Goal: Information Seeking & Learning: Learn about a topic

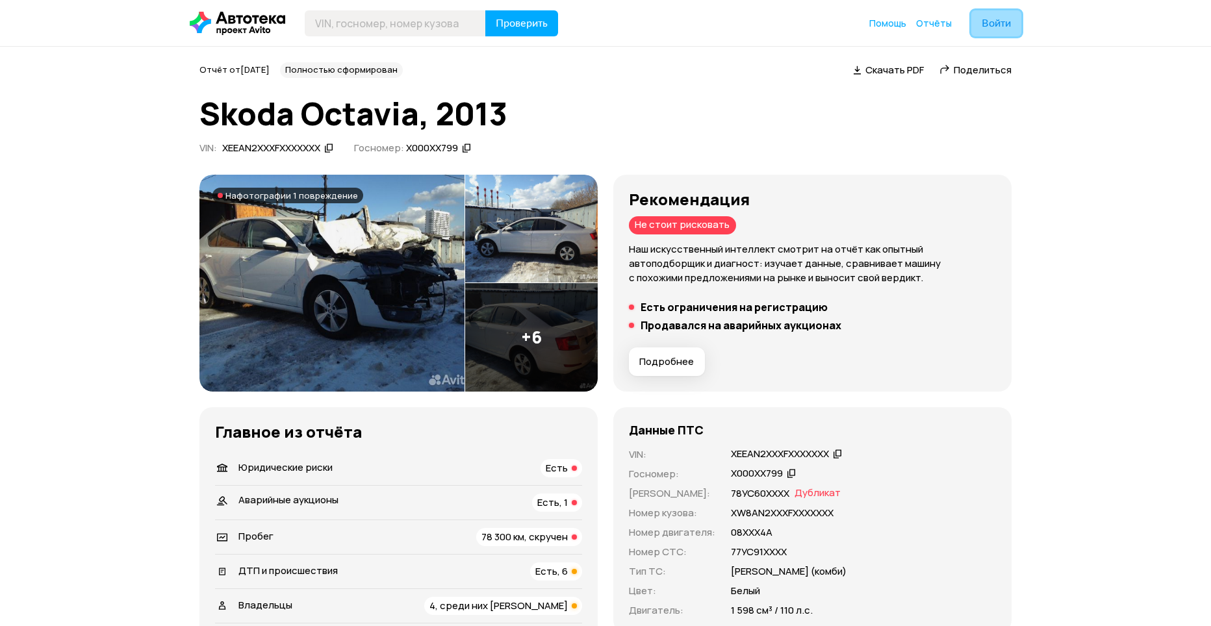
click at [999, 29] on span "Войти" at bounding box center [996, 23] width 29 height 10
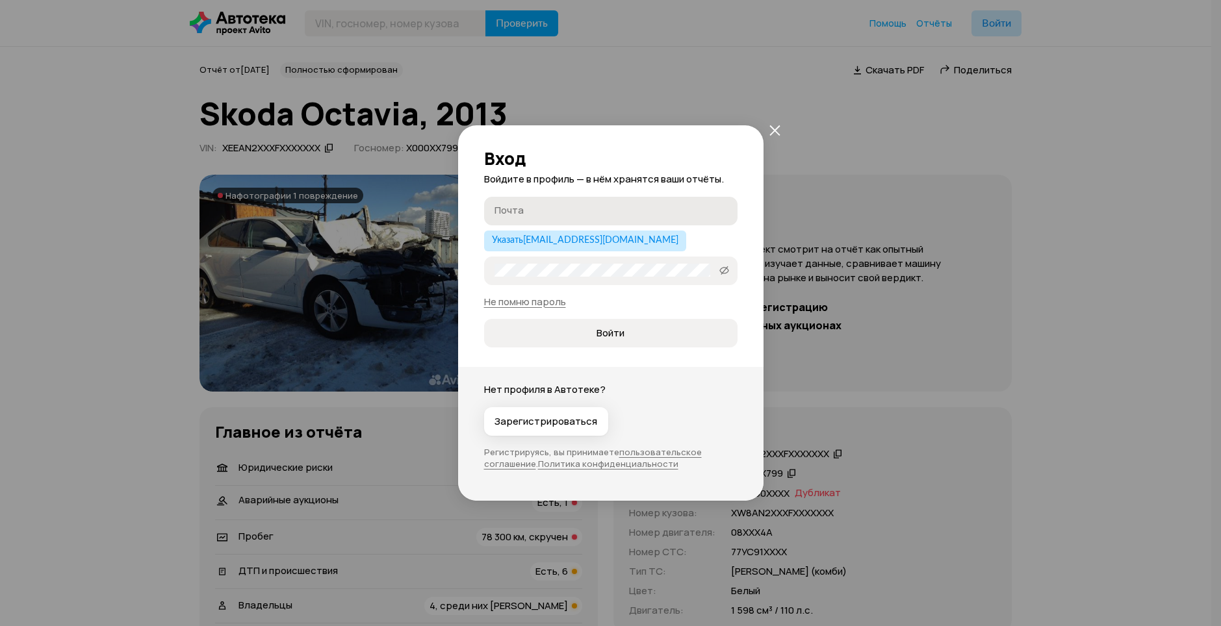
type input "[EMAIL_ADDRESS][DOMAIN_NAME]"
click at [559, 328] on span "Войти" at bounding box center [610, 333] width 232 height 13
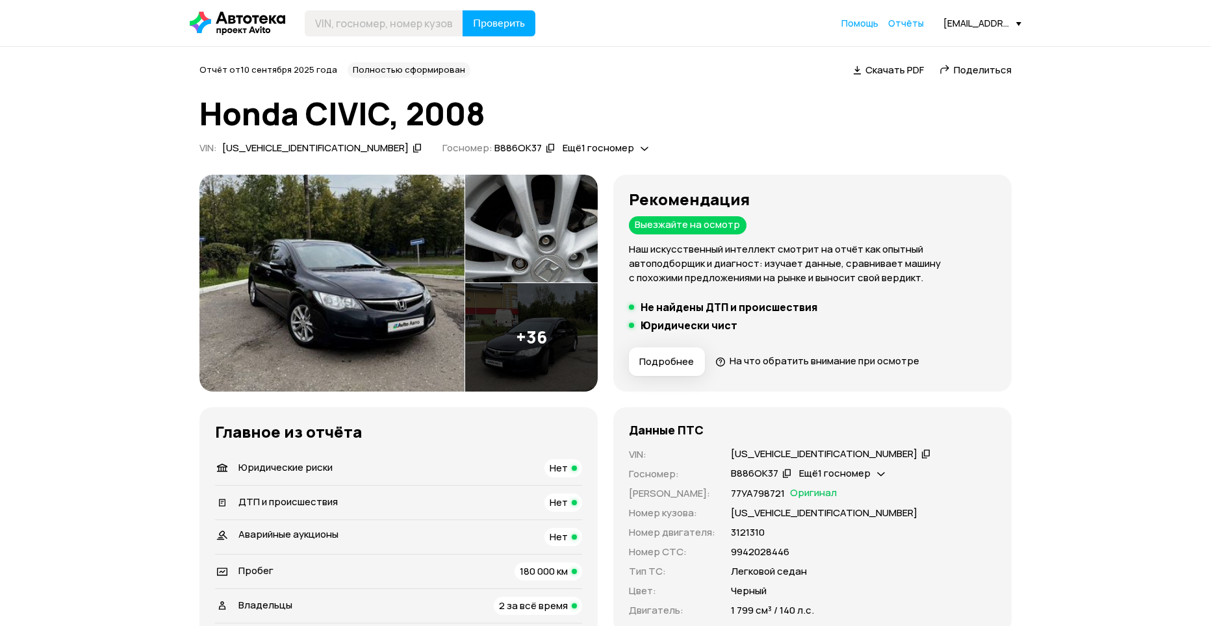
click at [401, 286] on img at bounding box center [331, 283] width 265 height 217
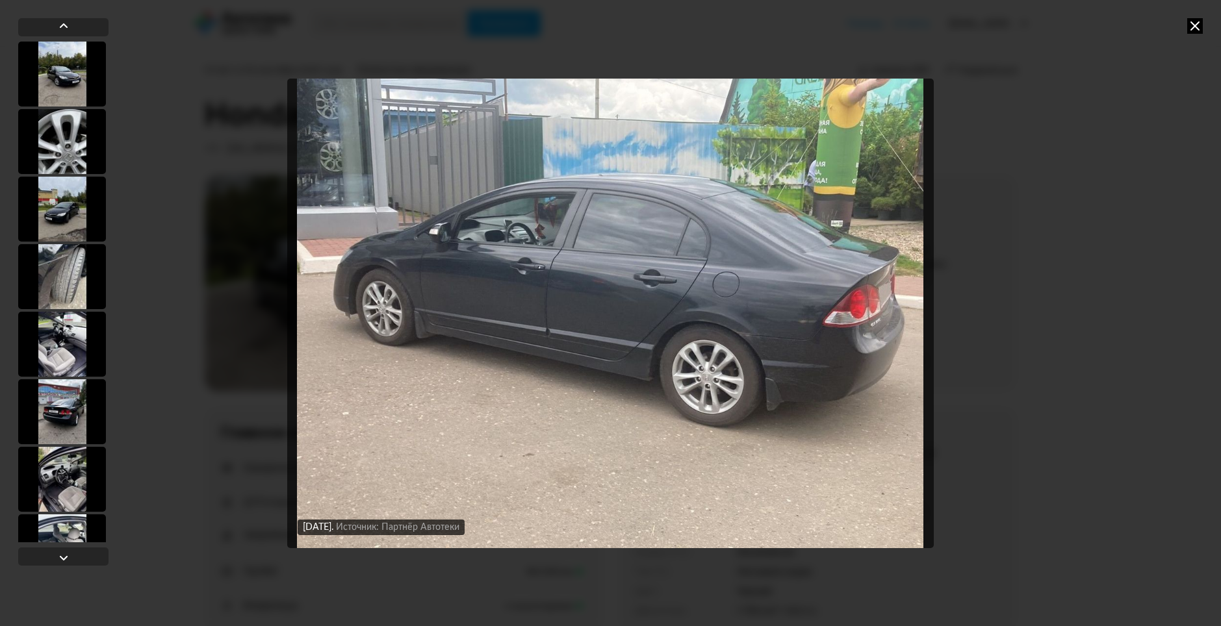
drag, startPoint x: 1201, startPoint y: 40, endPoint x: 1198, endPoint y: 33, distance: 7.9
click at [1201, 39] on div "18 августа 2025 года Источник: Авито 18 августа 2025 года Источник: Авито 18 ав…" at bounding box center [610, 313] width 1221 height 626
click at [1198, 32] on icon at bounding box center [1195, 26] width 16 height 16
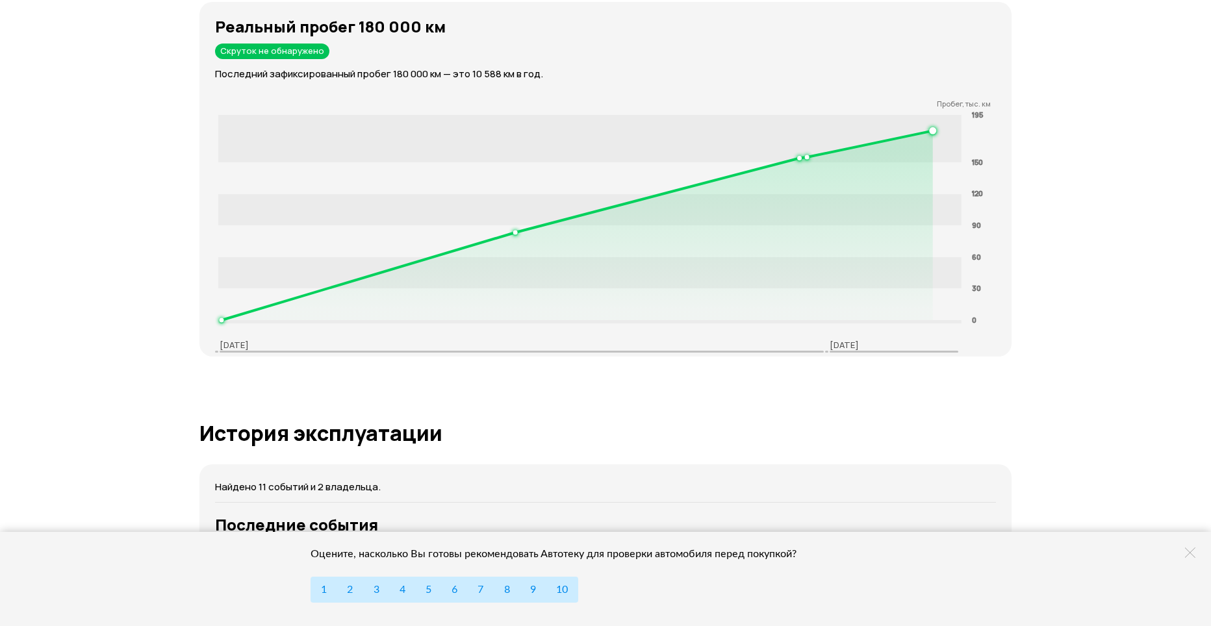
scroll to position [2079, 0]
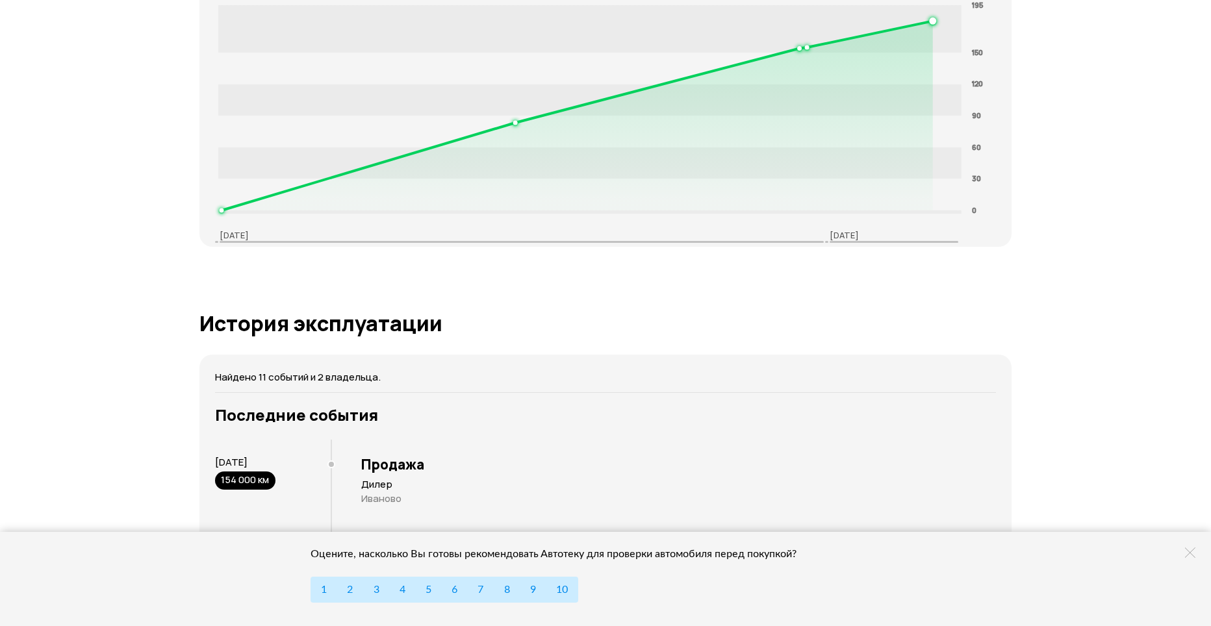
click at [1190, 548] on icon at bounding box center [1190, 553] width 10 height 10
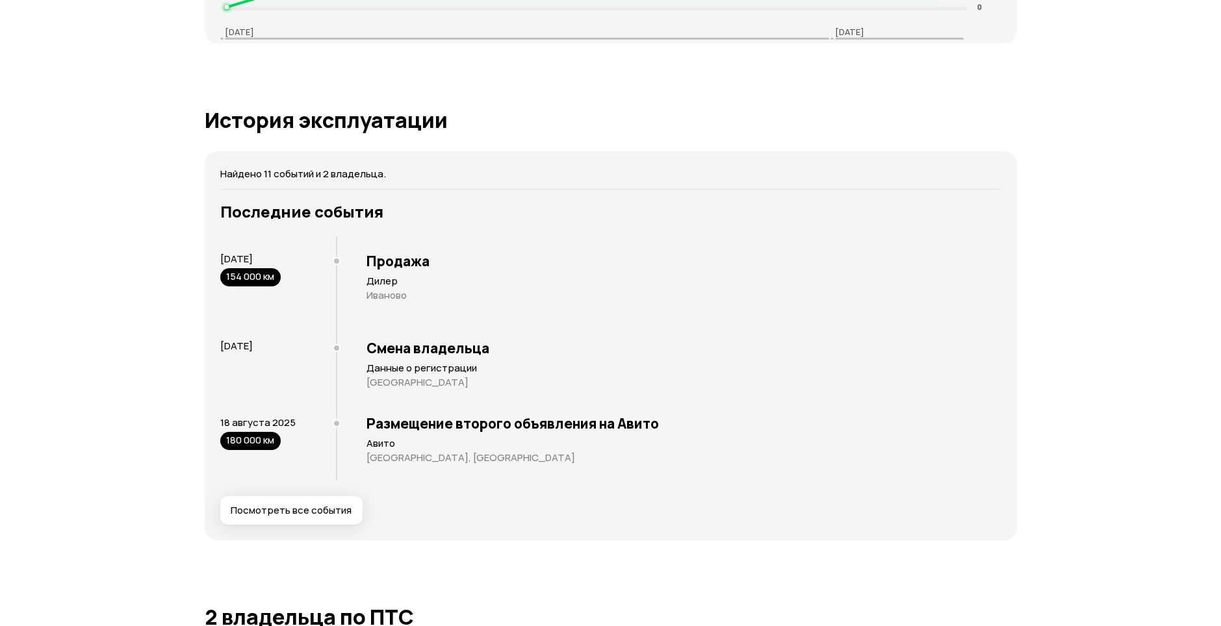
scroll to position [2339, 0]
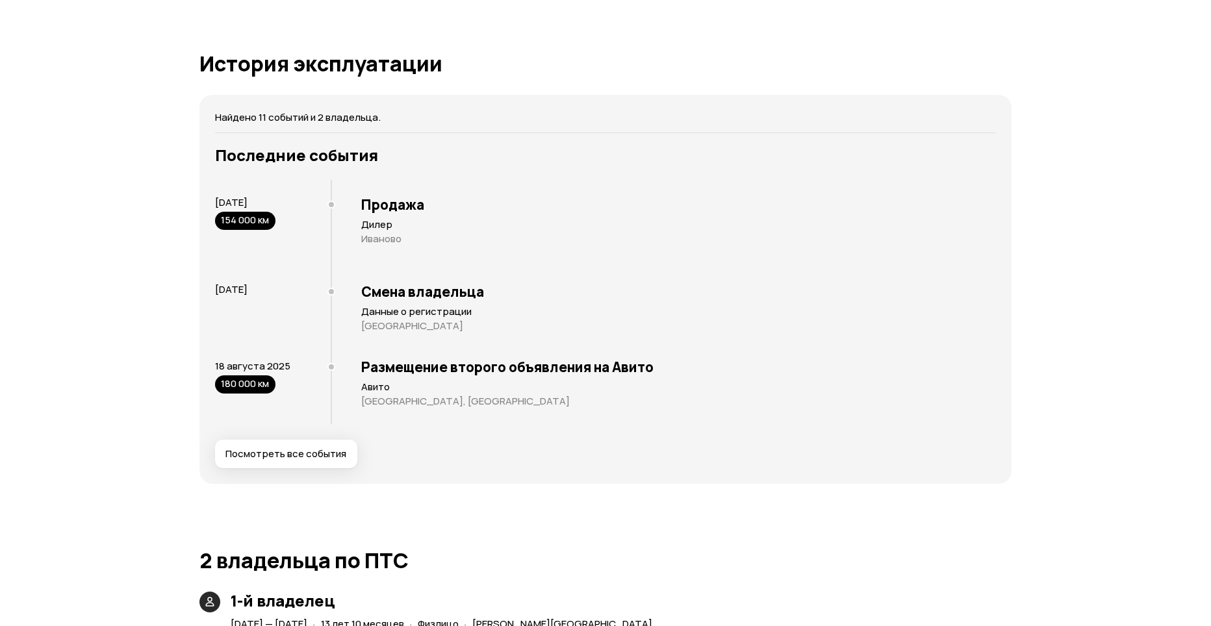
click at [332, 456] on span "Посмотреть все события" at bounding box center [285, 454] width 121 height 13
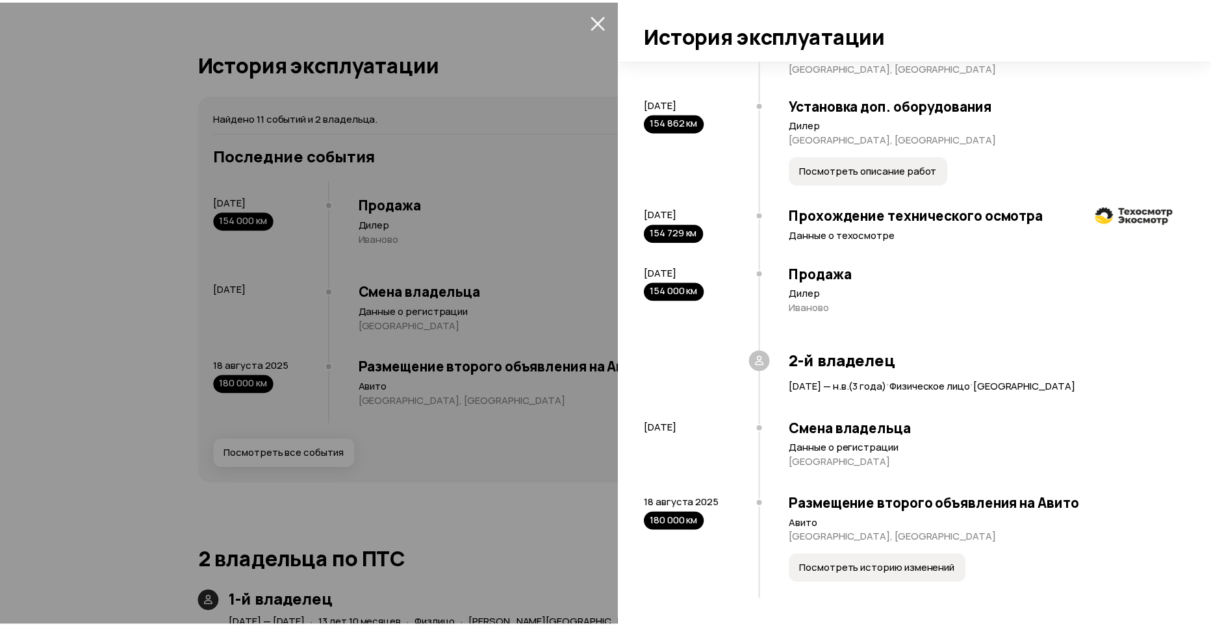
scroll to position [570, 0]
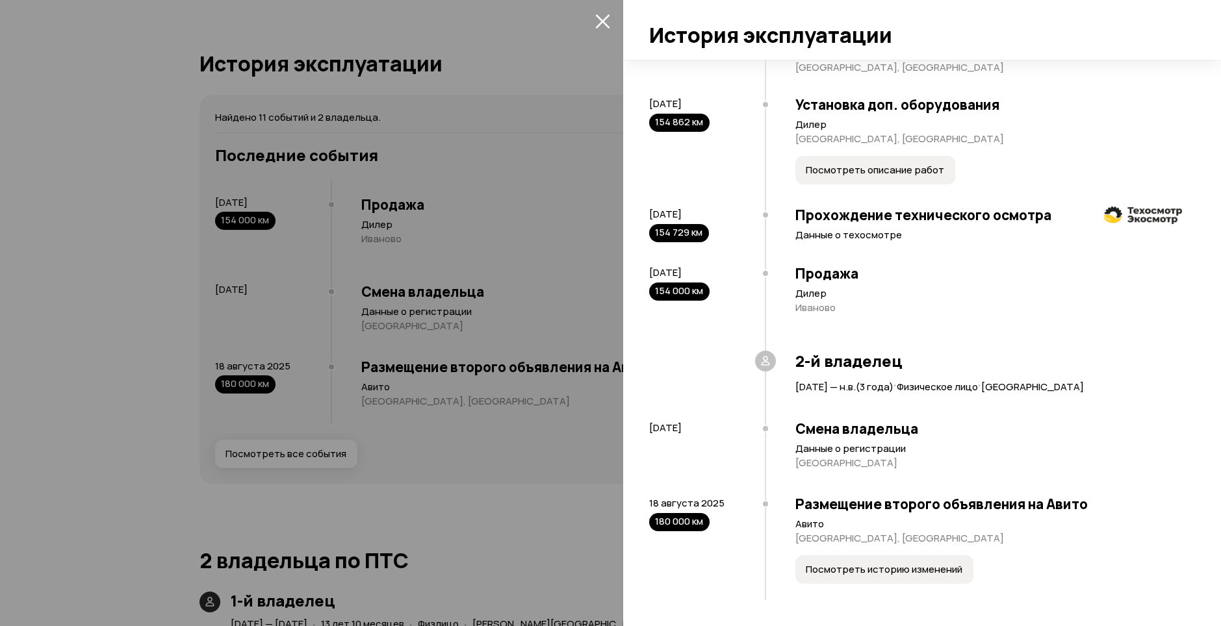
click at [522, 244] on div at bounding box center [610, 313] width 1221 height 626
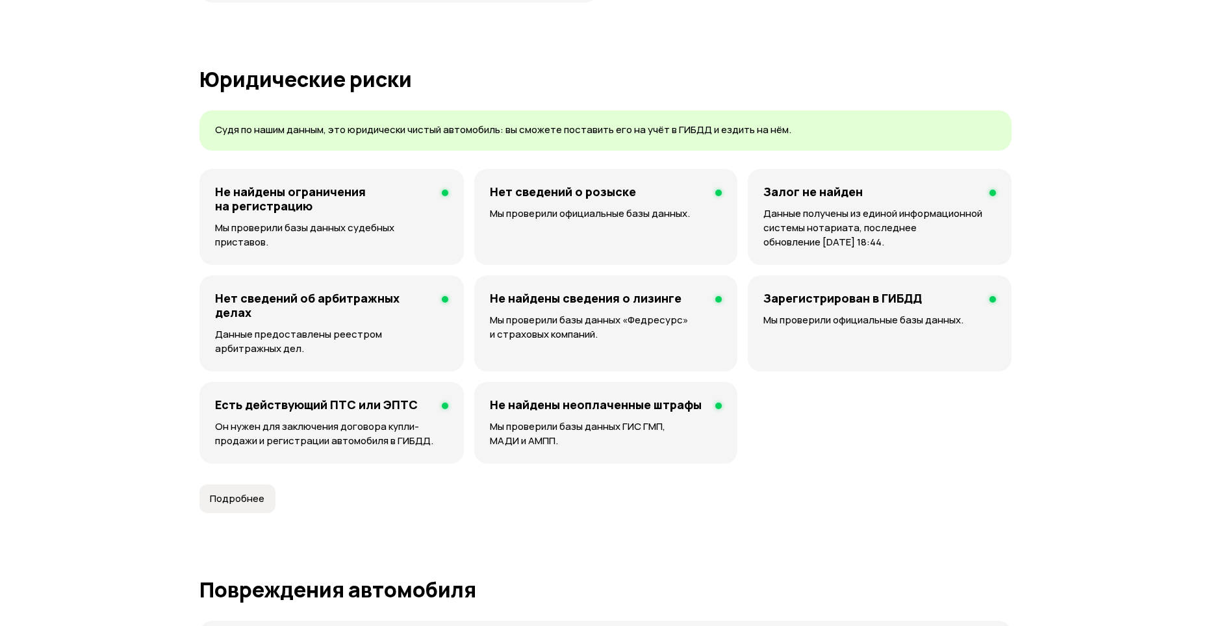
scroll to position [0, 0]
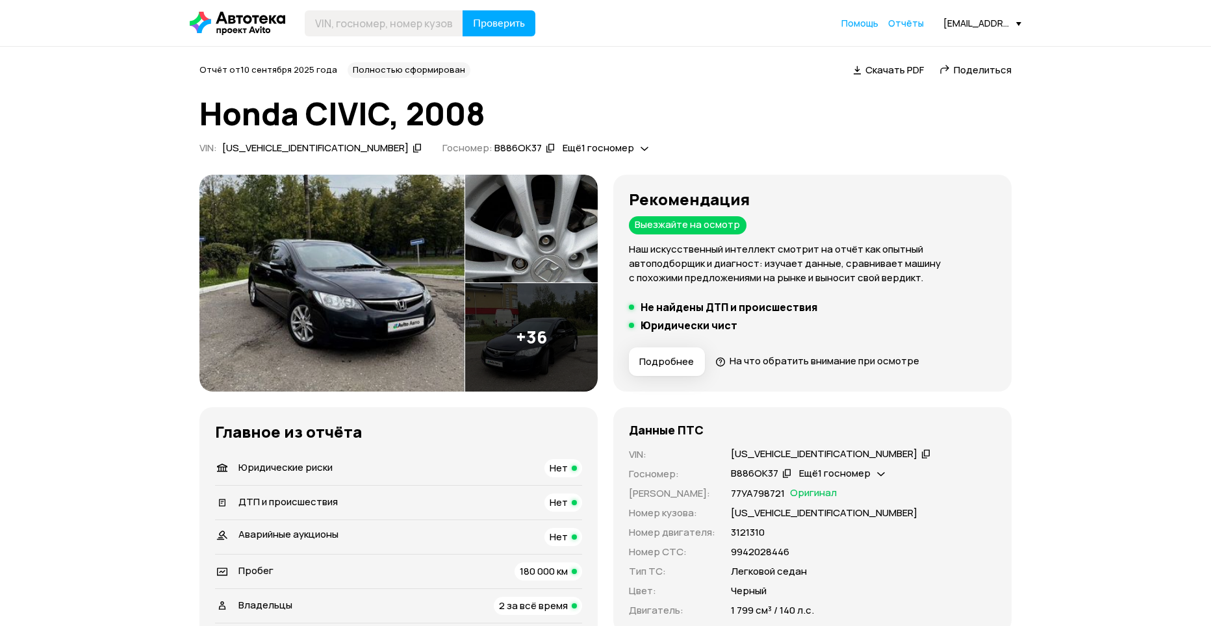
click at [255, 25] on icon at bounding box center [238, 23] width 96 height 23
